Goal: Find specific page/section

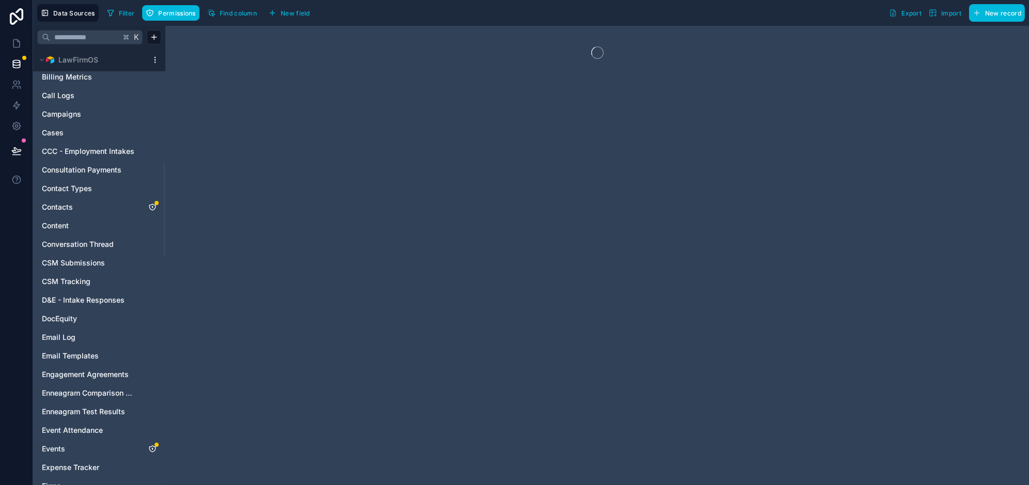
scroll to position [499, 0]
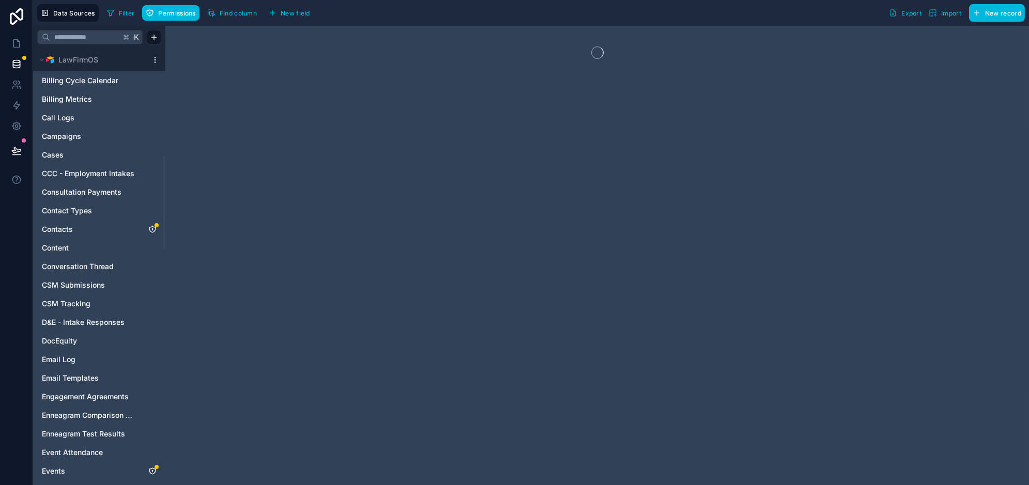
click at [70, 153] on link "Cases" at bounding box center [89, 155] width 94 height 10
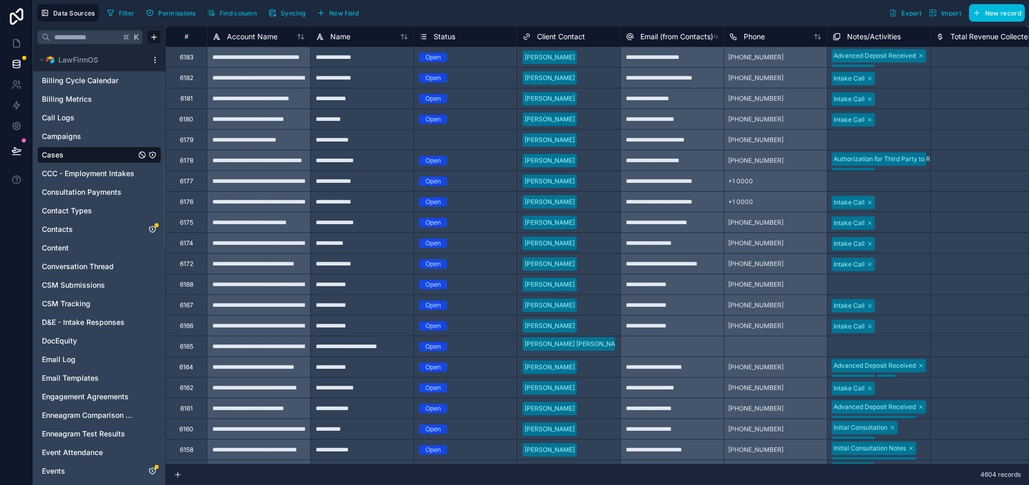
click at [474, 142] on div "Select a Status" at bounding box center [465, 140] width 103 height 10
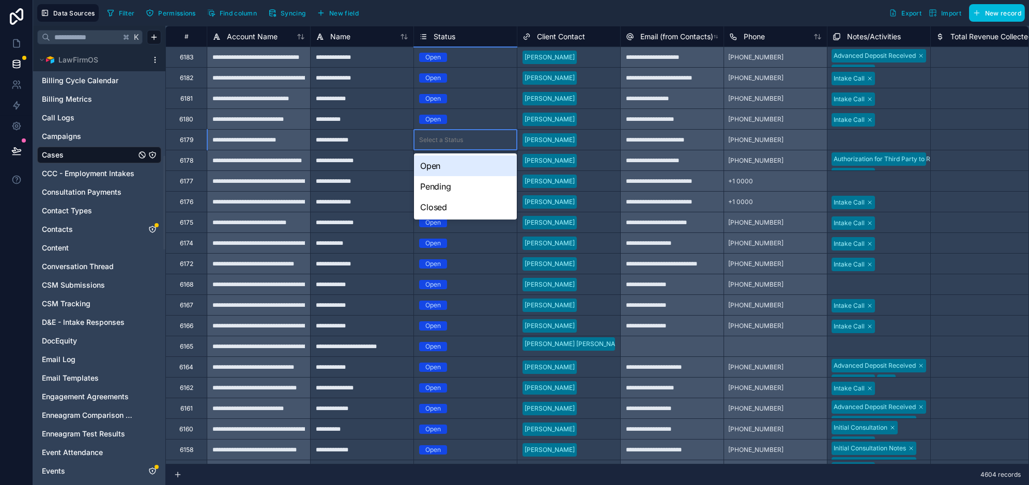
click at [474, 142] on div "Select a Status" at bounding box center [465, 140] width 103 height 10
click at [460, 159] on div "Open" at bounding box center [465, 166] width 103 height 21
click at [963, 62] on div at bounding box center [982, 57] width 103 height 21
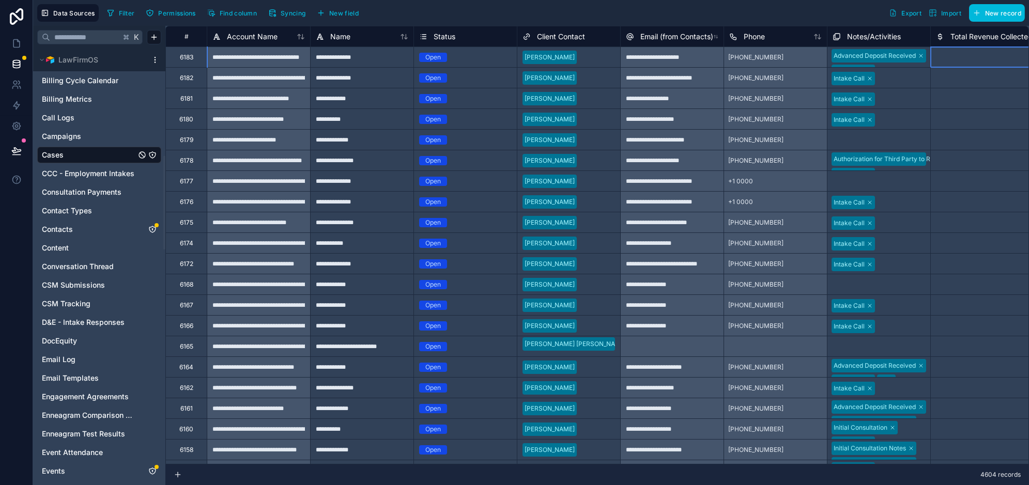
click at [113, 12] on icon "button" at bounding box center [110, 13] width 8 height 8
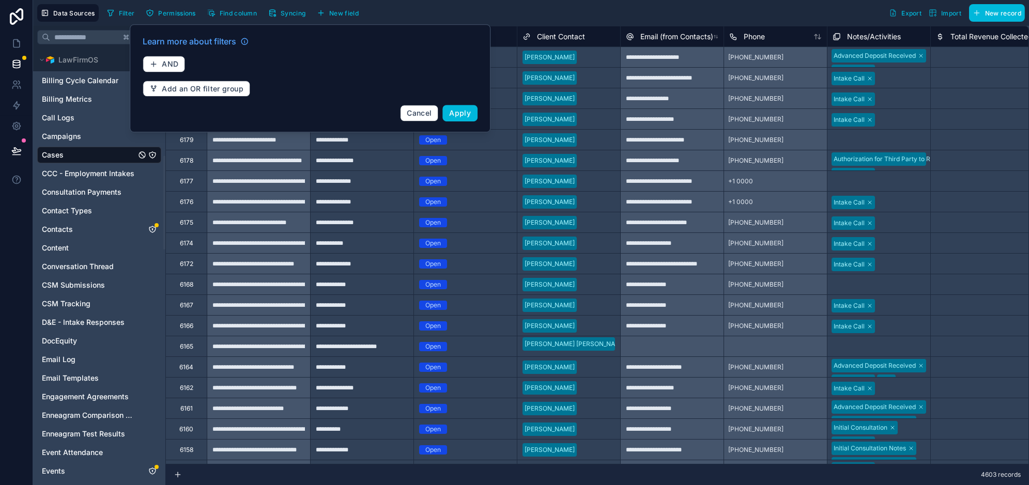
click at [553, 13] on div "Filter Permissions Find column Syncing New field Export Import New record" at bounding box center [564, 13] width 922 height 18
click at [236, 14] on span "Find column" at bounding box center [238, 13] width 37 height 8
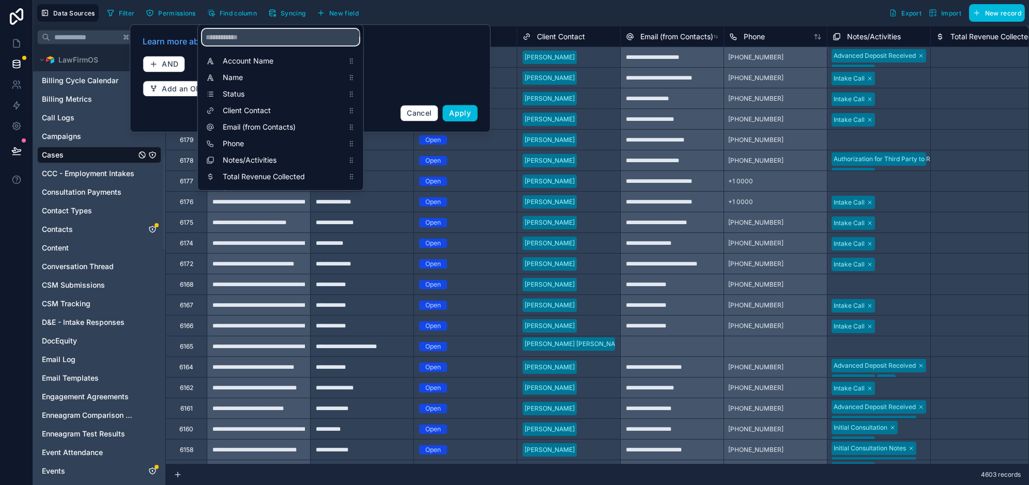
click at [237, 36] on input "scrollable content" at bounding box center [280, 37] width 157 height 17
type input "****"
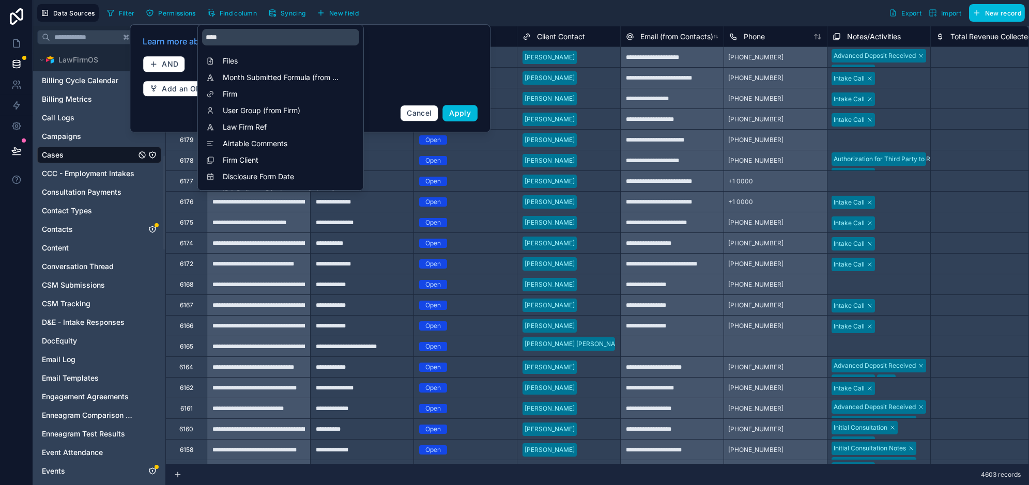
click at [226, 92] on span "Firm" at bounding box center [283, 94] width 121 height 10
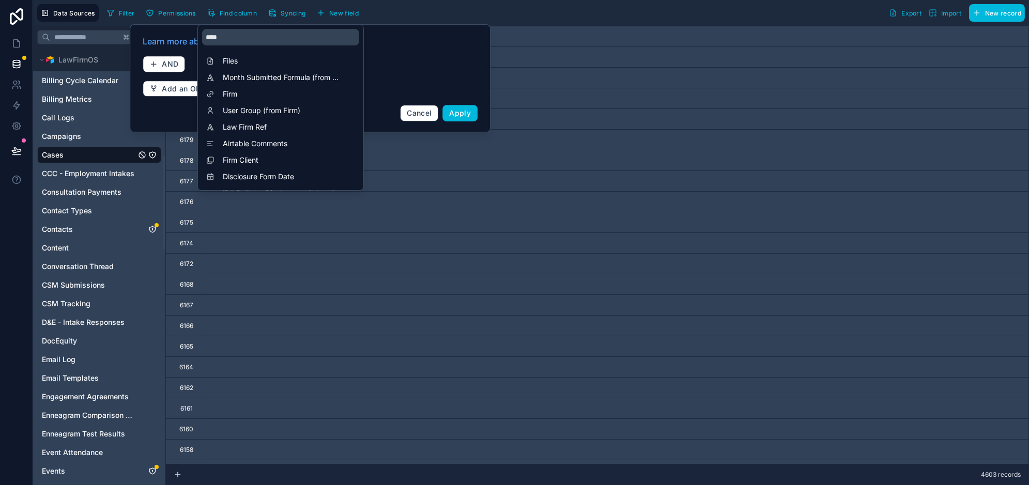
scroll to position [0, 9926]
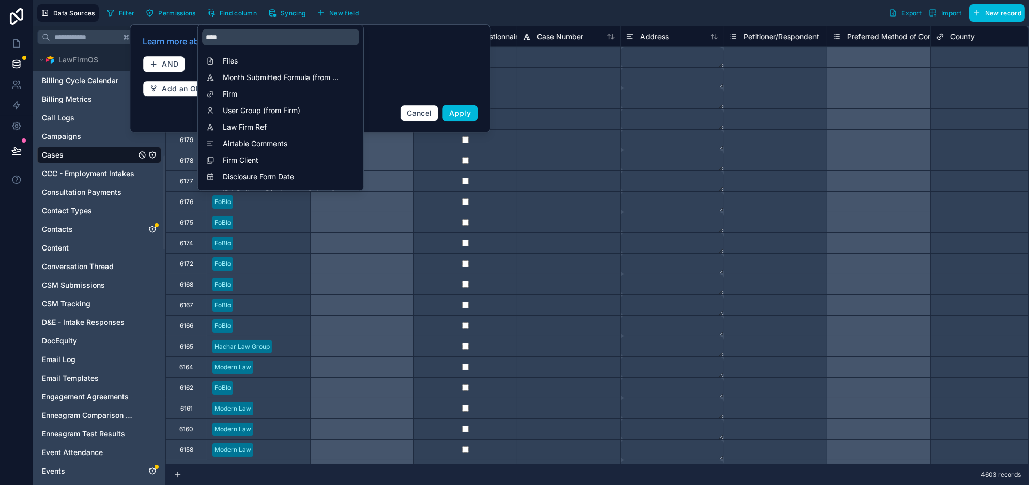
click at [614, 14] on div "Filter Permissions Find column Syncing New field Export Import New record" at bounding box center [564, 13] width 922 height 18
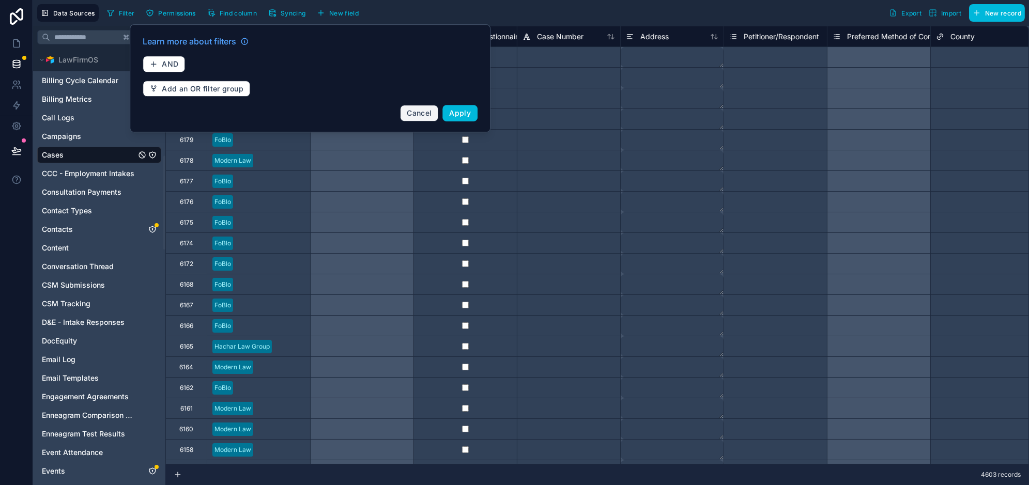
click at [417, 109] on span "Cancel" at bounding box center [419, 113] width 25 height 9
click at [424, 112] on div at bounding box center [465, 119] width 103 height 21
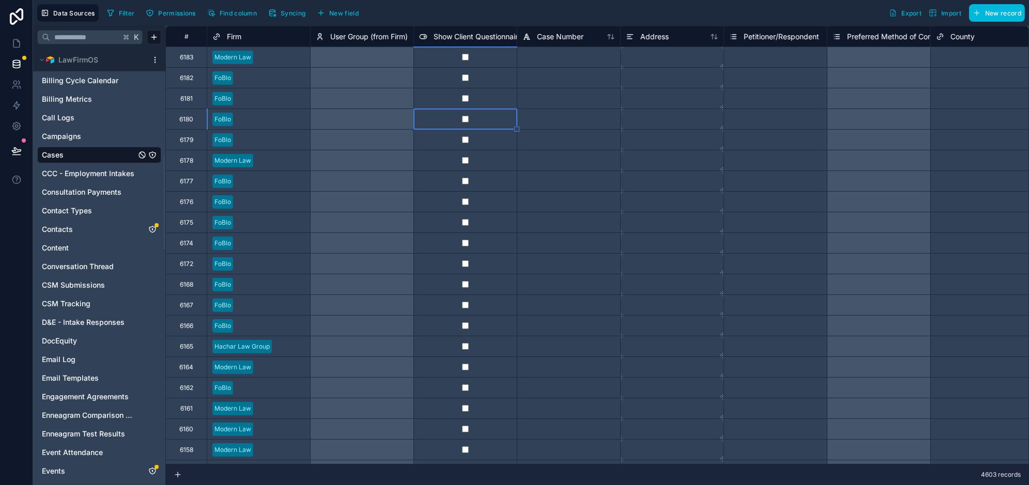
click at [154, 56] on html "Data Sources Filter Permissions Find column Syncing New field Export Import New…" at bounding box center [514, 281] width 1029 height 563
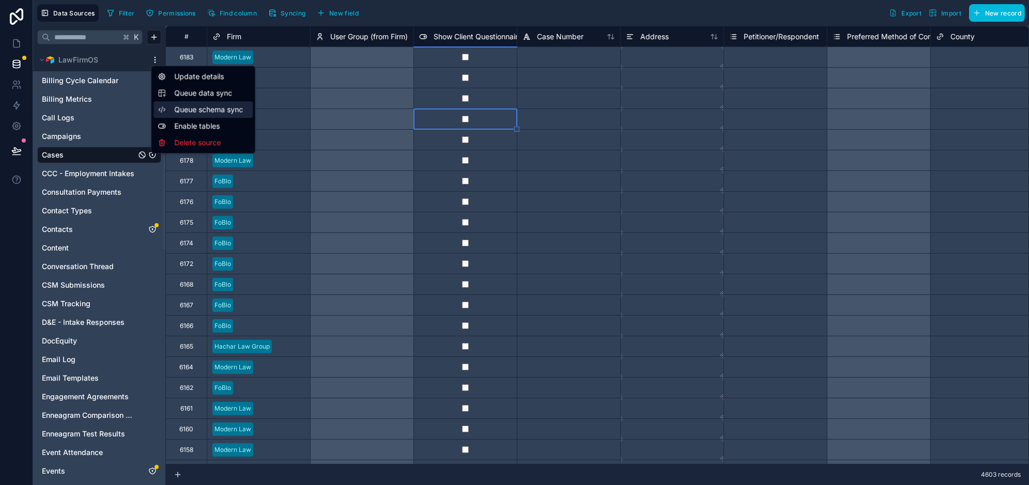
click at [207, 103] on div "Queue schema sync" at bounding box center [203, 109] width 99 height 17
